Goal: Find specific page/section: Find specific page/section

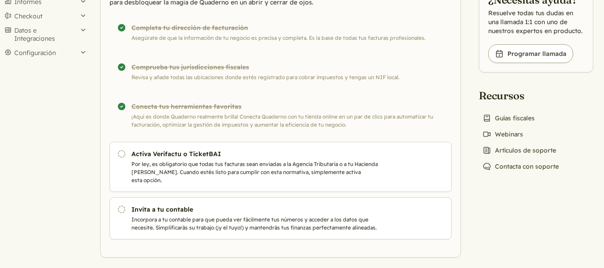
scroll to position [74, 0]
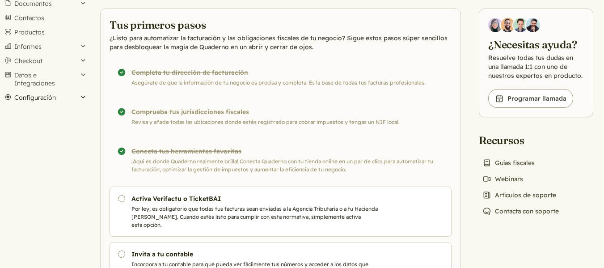
click at [47, 100] on button "Configuración" at bounding box center [44, 97] width 89 height 14
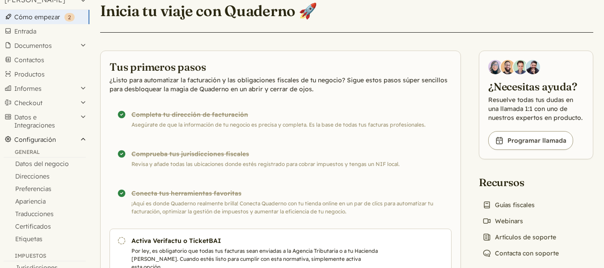
scroll to position [29, 0]
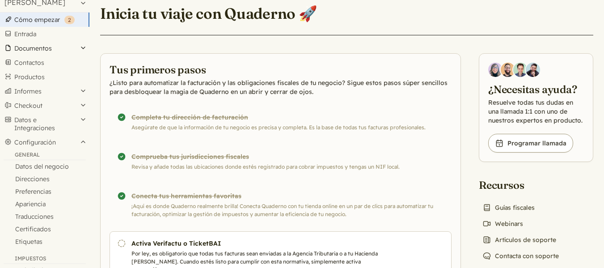
click at [50, 45] on button "Documentos" at bounding box center [44, 48] width 89 height 14
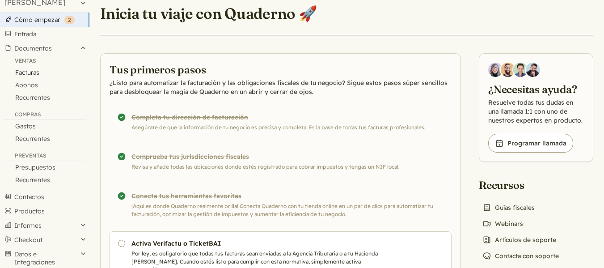
click at [32, 72] on link "Facturas" at bounding box center [44, 72] width 89 height 13
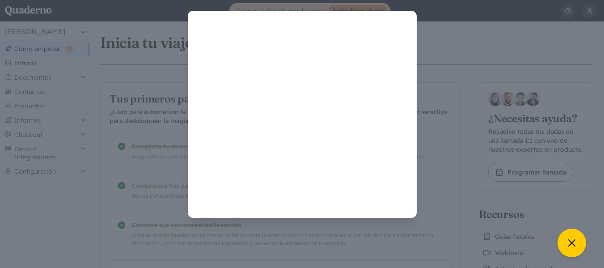
click at [474, 34] on div at bounding box center [302, 114] width 582 height 207
